Goal: Information Seeking & Learning: Learn about a topic

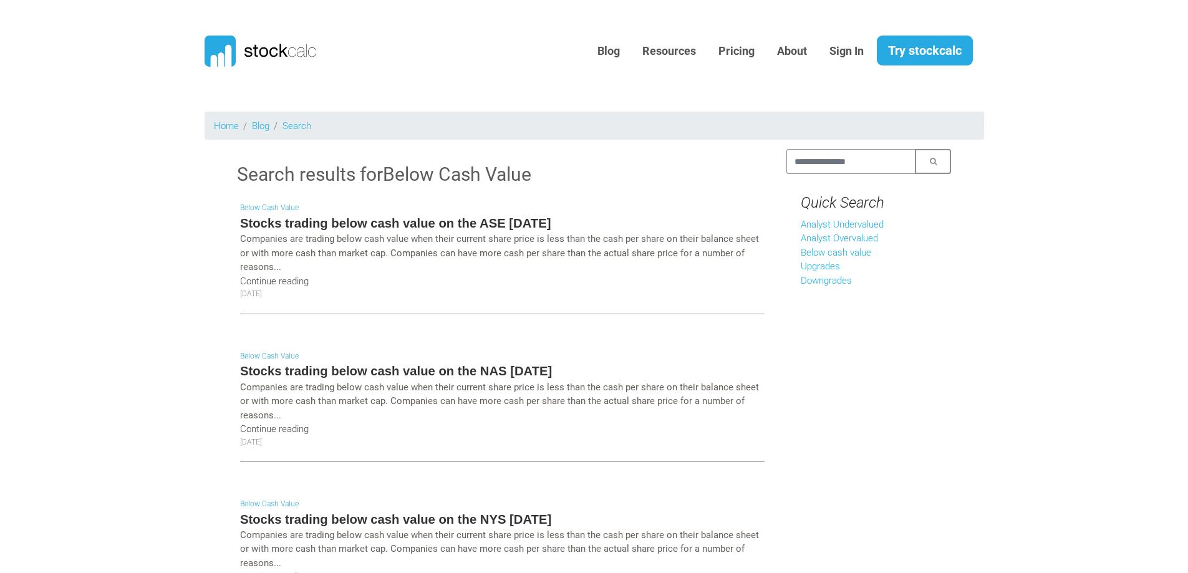
click at [551, 221] on h5 "Stocks trading below cash value on the ASE [DATE]" at bounding box center [502, 222] width 524 height 17
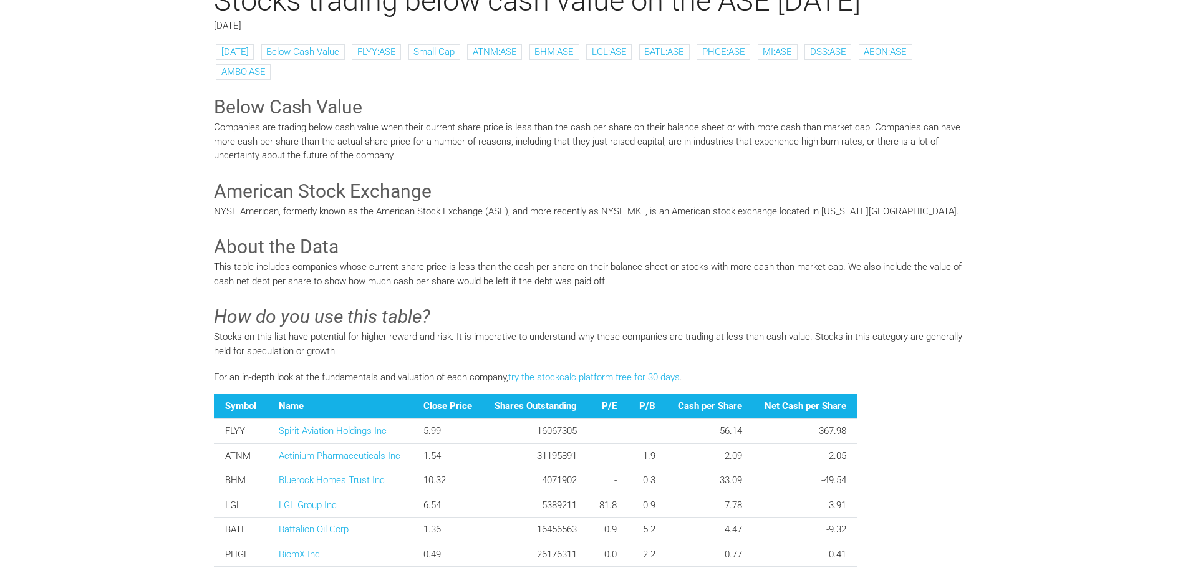
scroll to position [187, 0]
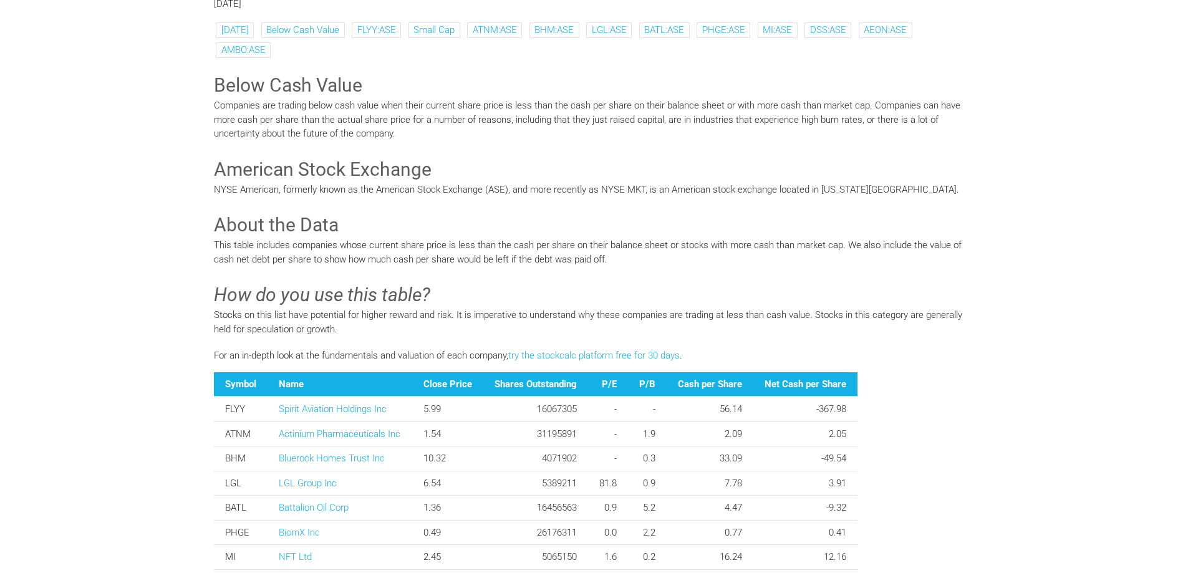
click at [810, 383] on th "Net Cash per Share" at bounding box center [805, 384] width 104 height 25
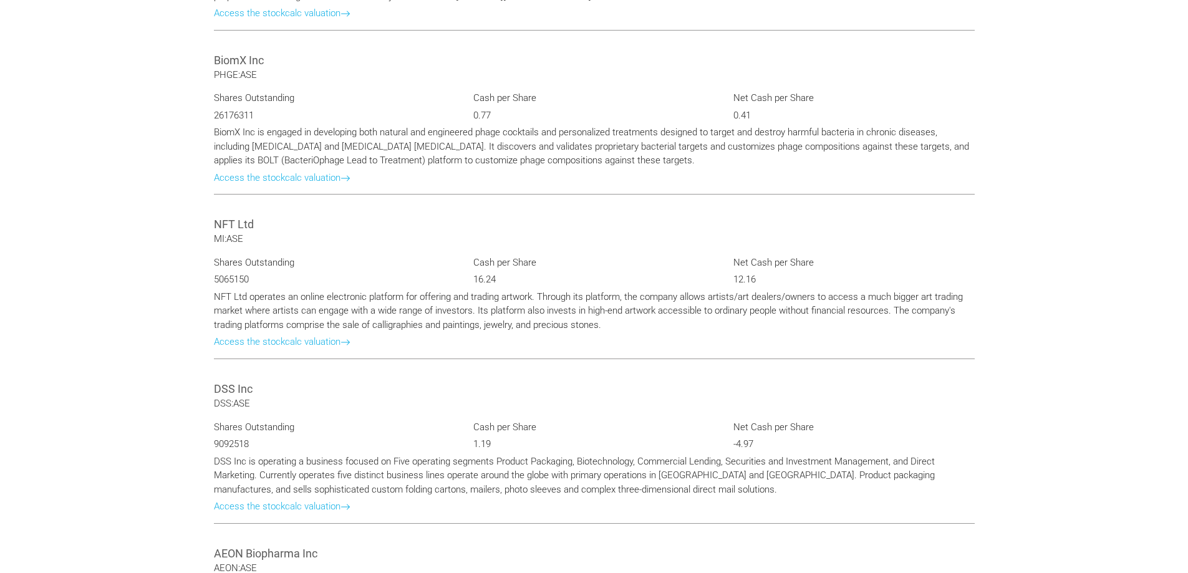
scroll to position [1746, 0]
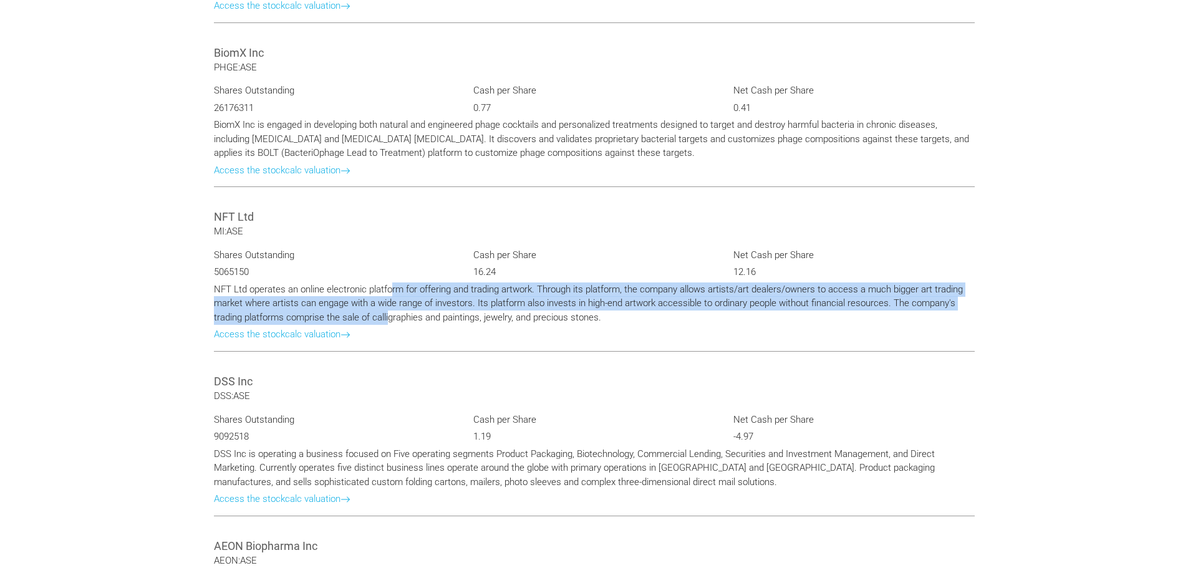
drag, startPoint x: 390, startPoint y: 295, endPoint x: 390, endPoint y: 318, distance: 23.1
click at [390, 318] on p "NFT Ltd operates an online electronic platform for offering and trading artwork…" at bounding box center [594, 303] width 761 height 42
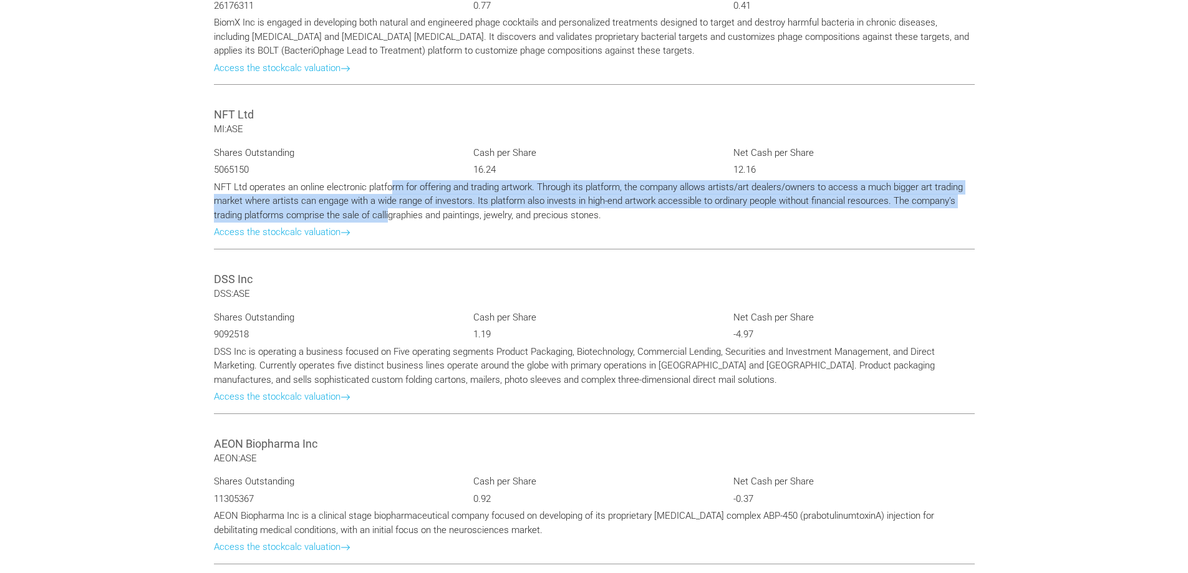
scroll to position [1808, 0]
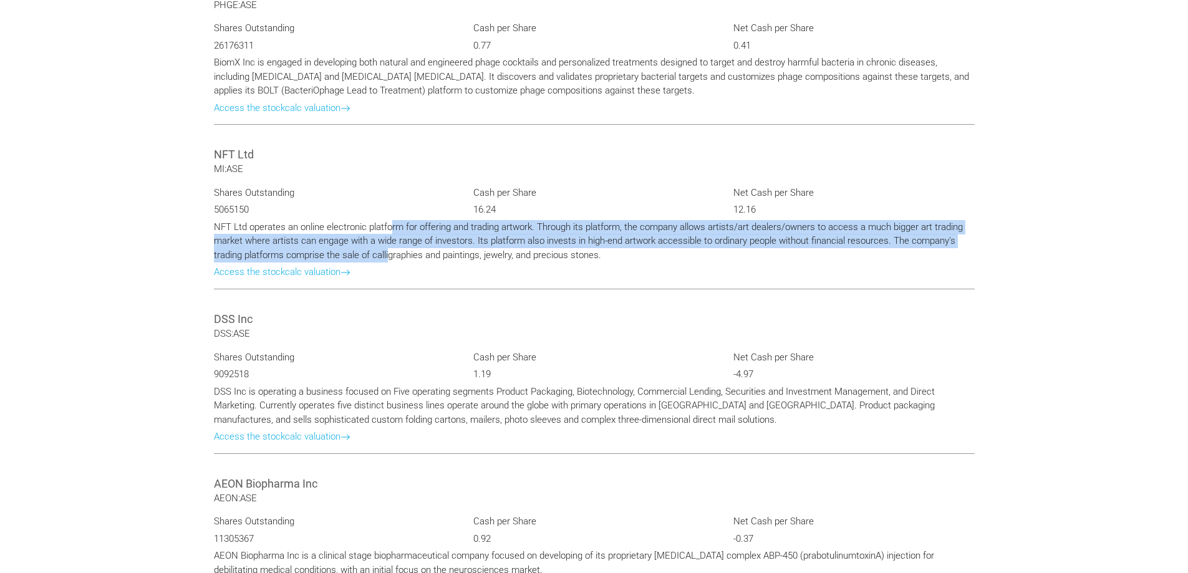
click at [251, 240] on p "NFT Ltd operates an online electronic platform for offering and trading artwork…" at bounding box center [594, 241] width 761 height 42
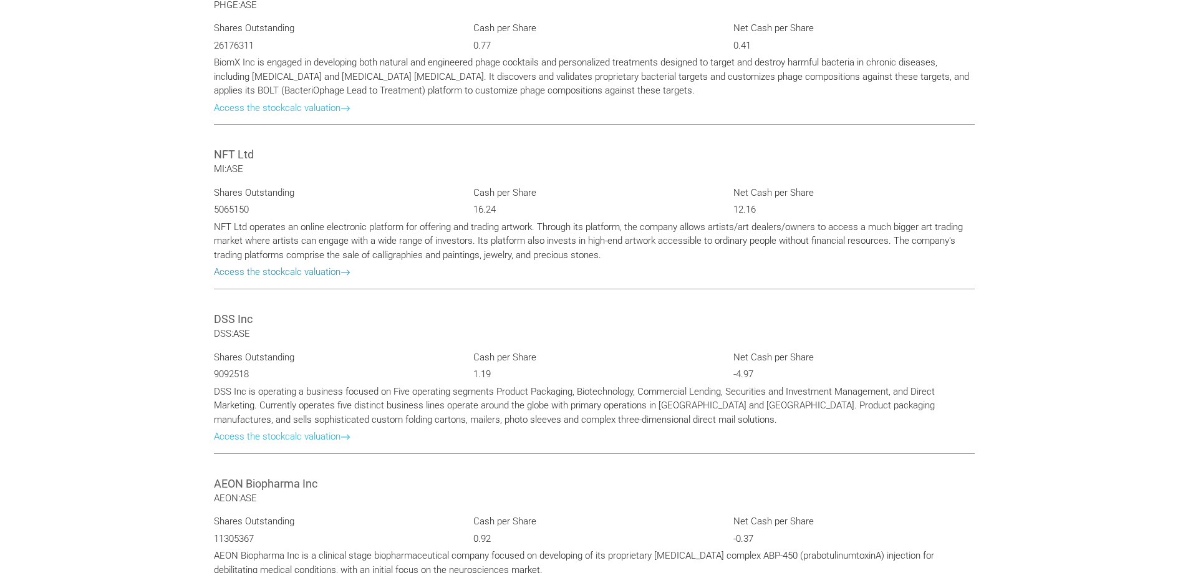
click at [264, 272] on link "Access the stockcalc valuation" at bounding box center [282, 271] width 137 height 11
type input "******"
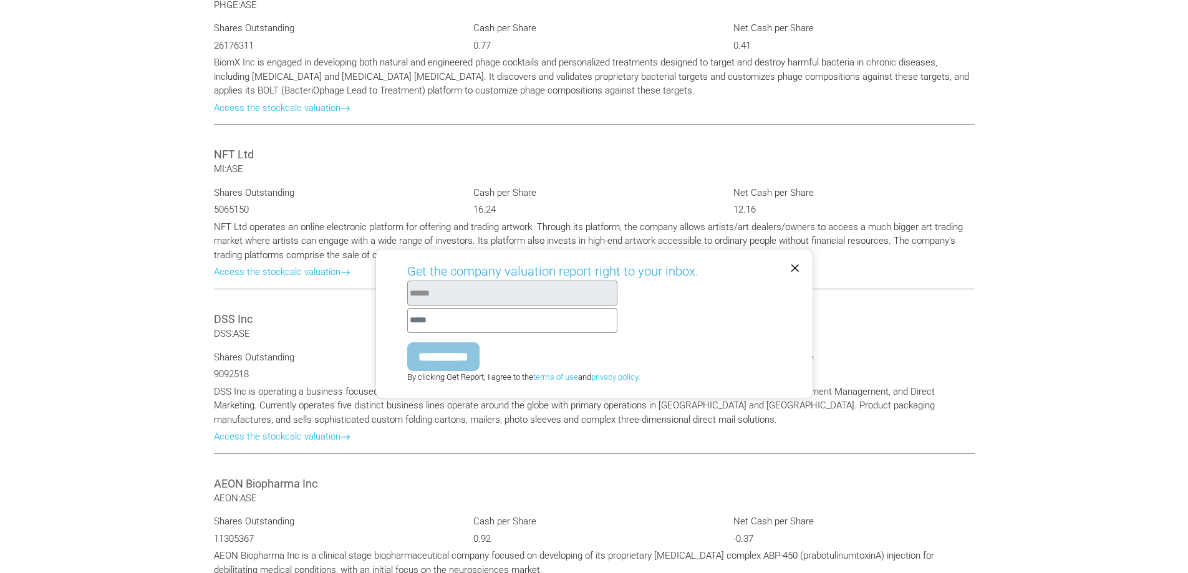
click at [790, 266] on span "×" at bounding box center [795, 267] width 10 height 22
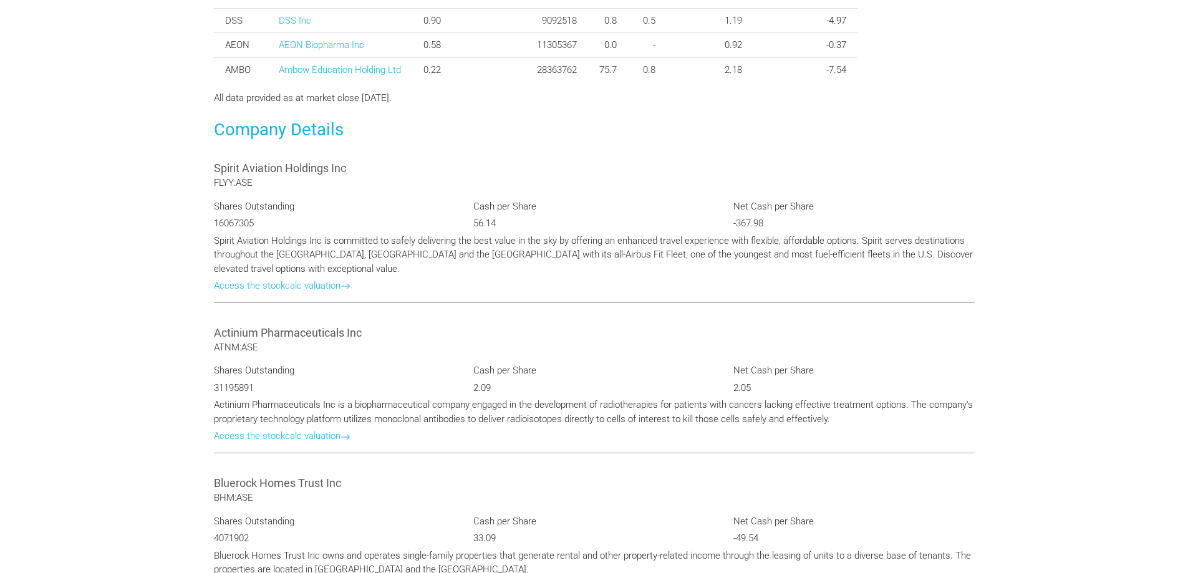
scroll to position [436, 0]
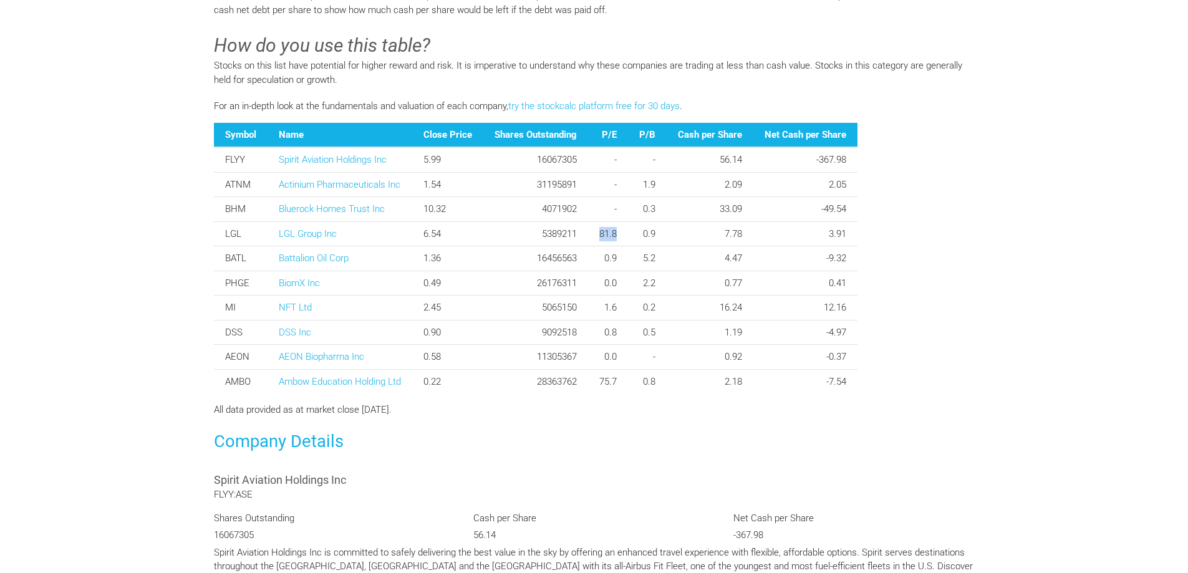
drag, startPoint x: 601, startPoint y: 234, endPoint x: 625, endPoint y: 239, distance: 24.7
click at [625, 239] on td "81.8" at bounding box center [608, 233] width 40 height 25
click at [318, 233] on link "LGL Group Inc" at bounding box center [308, 233] width 58 height 11
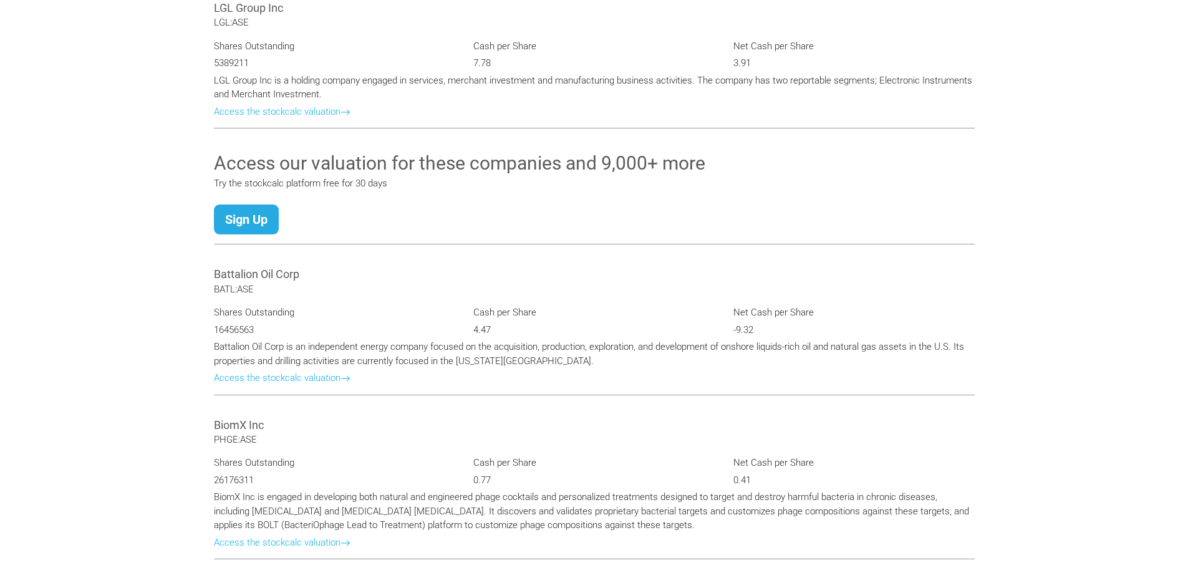
scroll to position [436, 0]
